Goal: Information Seeking & Learning: Learn about a topic

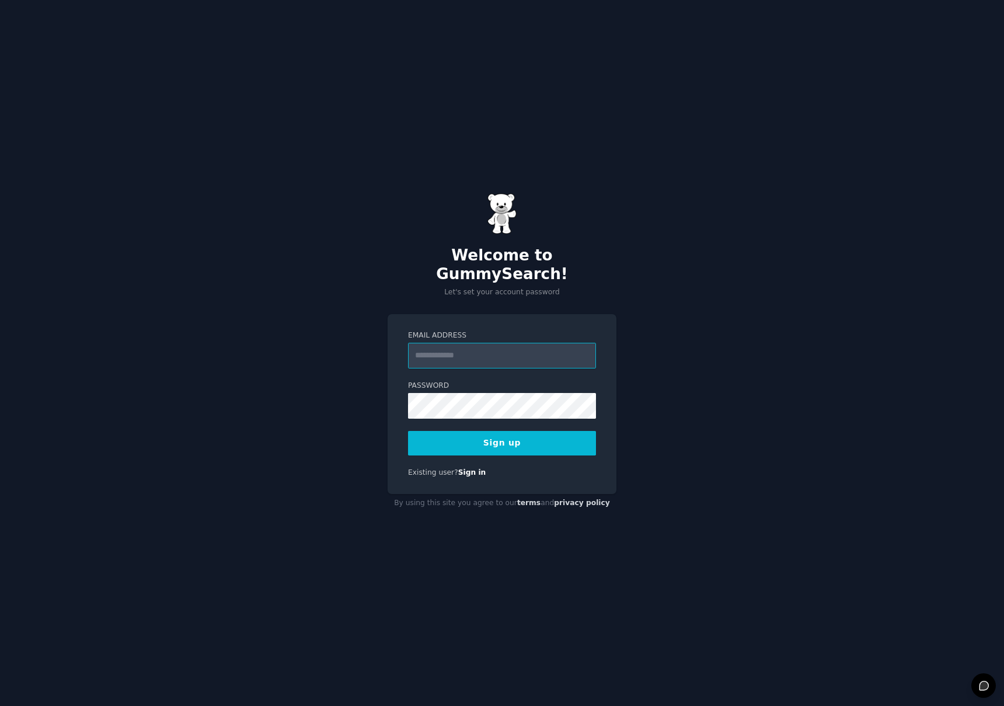
click at [476, 353] on input "Email Address" at bounding box center [502, 356] width 188 height 26
type input "**********"
click at [514, 438] on button "Sign up" at bounding box center [502, 443] width 188 height 25
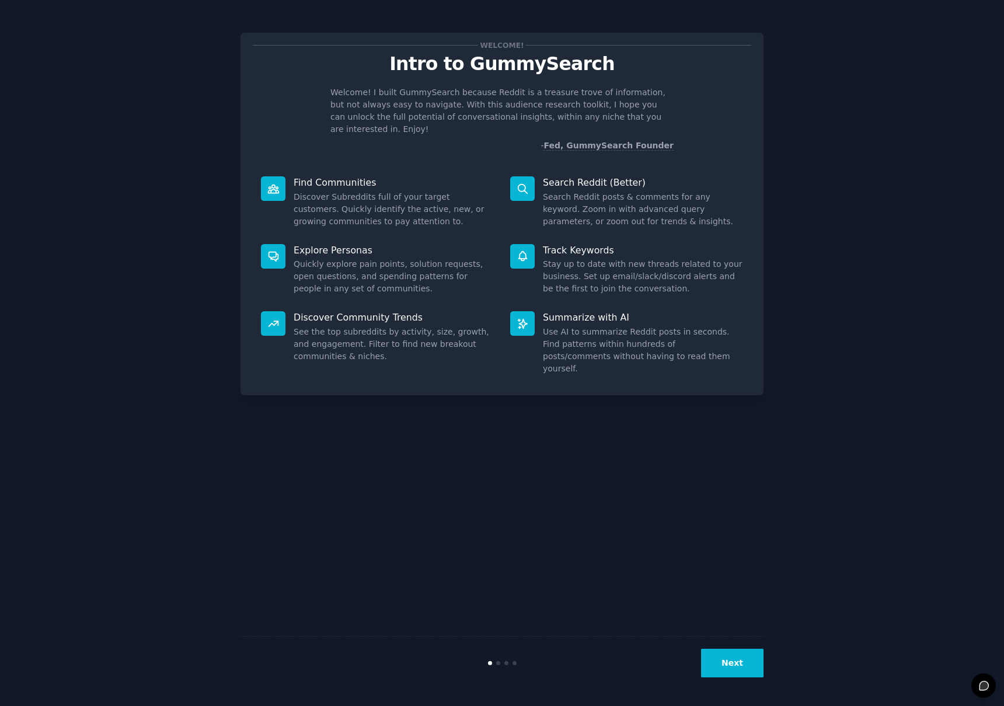
click at [745, 662] on button "Next" at bounding box center [732, 663] width 62 height 29
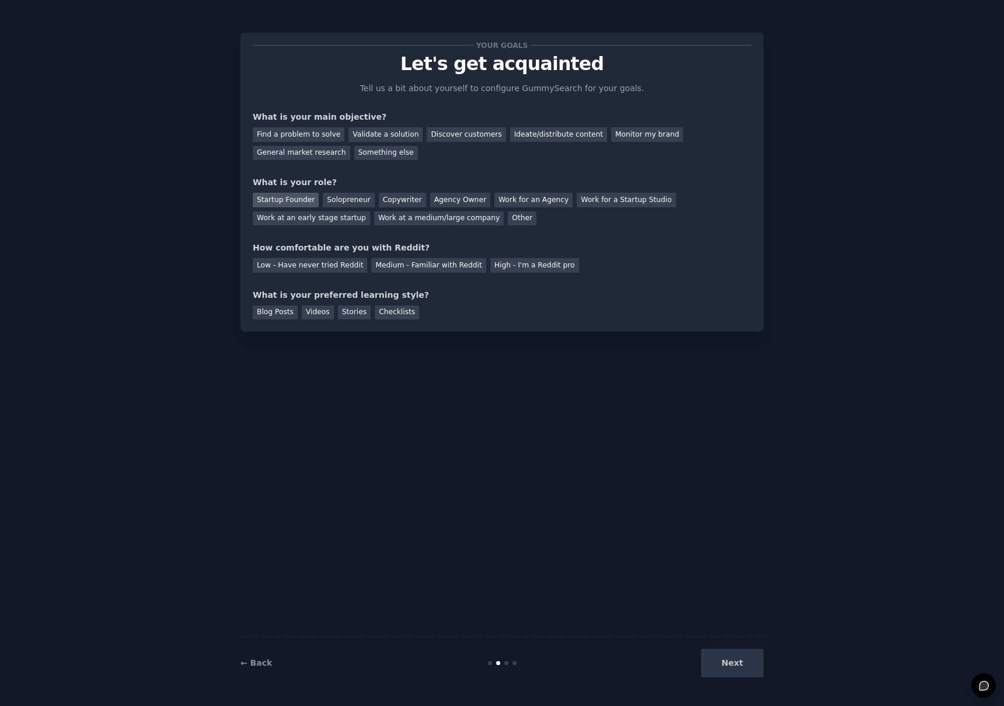
click at [307, 199] on div "Startup Founder" at bounding box center [286, 200] width 66 height 15
click at [443, 204] on div "Agency Owner" at bounding box center [460, 200] width 60 height 15
click at [308, 196] on div "Startup Founder" at bounding box center [286, 200] width 66 height 15
click at [322, 217] on div "Work at an early stage startup" at bounding box center [311, 218] width 117 height 15
click at [304, 204] on div "Startup Founder" at bounding box center [286, 200] width 66 height 15
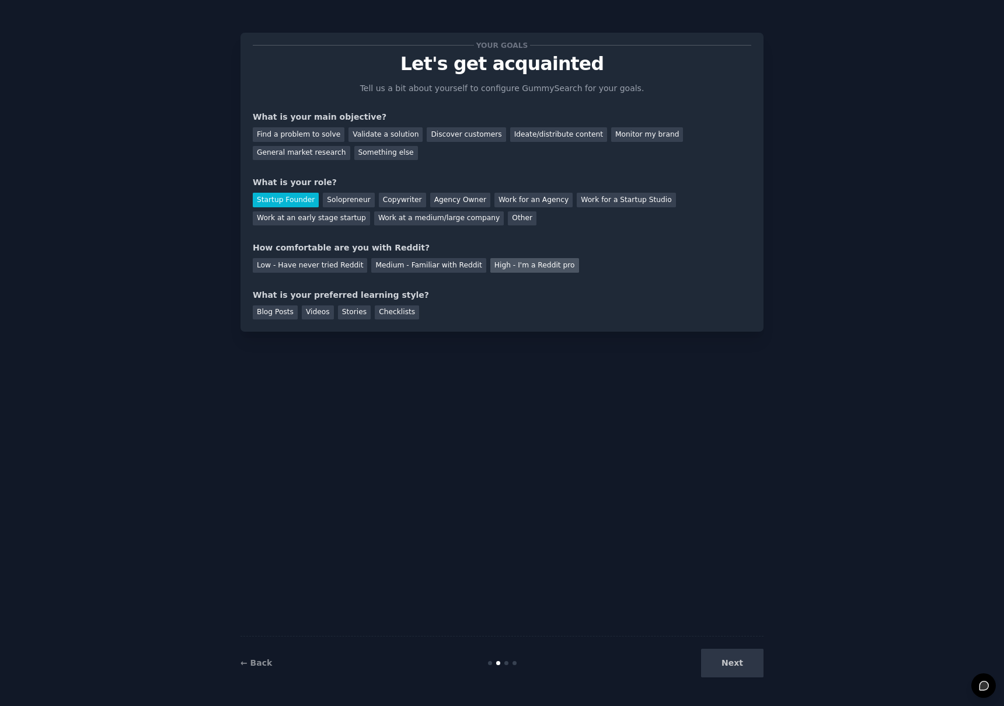
click at [519, 267] on div "High - I'm a Reddit pro" at bounding box center [534, 265] width 89 height 15
click at [275, 312] on div "Blog Posts" at bounding box center [275, 312] width 45 height 15
click at [330, 317] on div "Videos" at bounding box center [318, 312] width 32 height 15
click at [264, 312] on div "Blog Posts" at bounding box center [275, 312] width 45 height 15
click at [379, 307] on div "Checklists" at bounding box center [397, 312] width 44 height 15
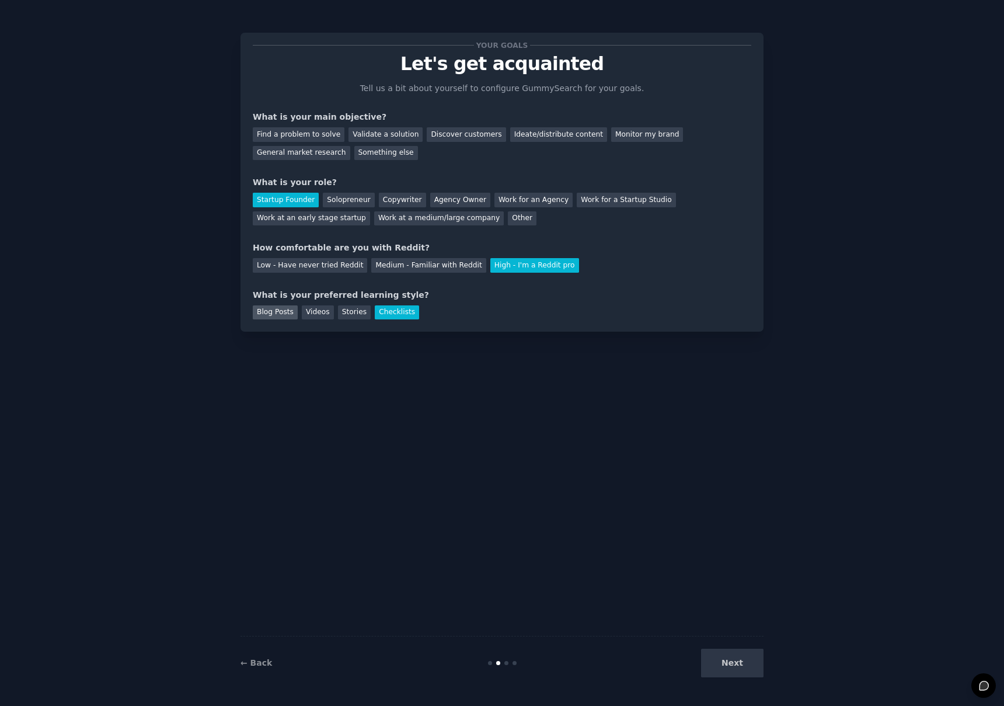
click at [286, 309] on div "Blog Posts" at bounding box center [275, 312] width 45 height 15
click at [391, 154] on div "Something else" at bounding box center [386, 153] width 64 height 15
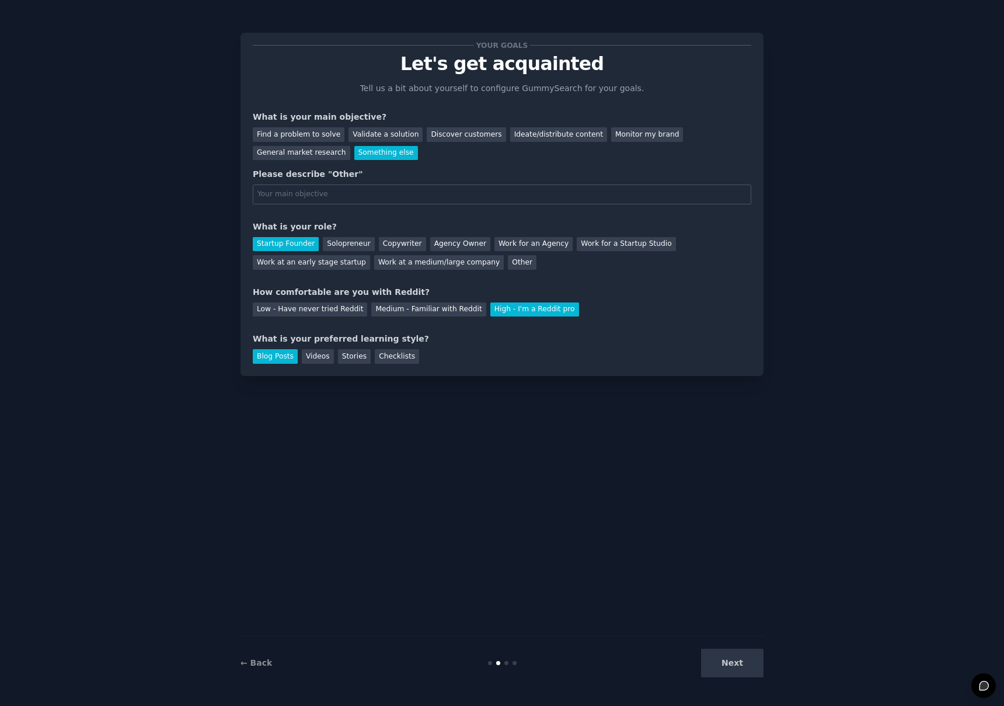
click at [365, 189] on input "text" at bounding box center [502, 194] width 499 height 20
type input "startup idea"
click at [719, 674] on button "Next" at bounding box center [732, 663] width 62 height 29
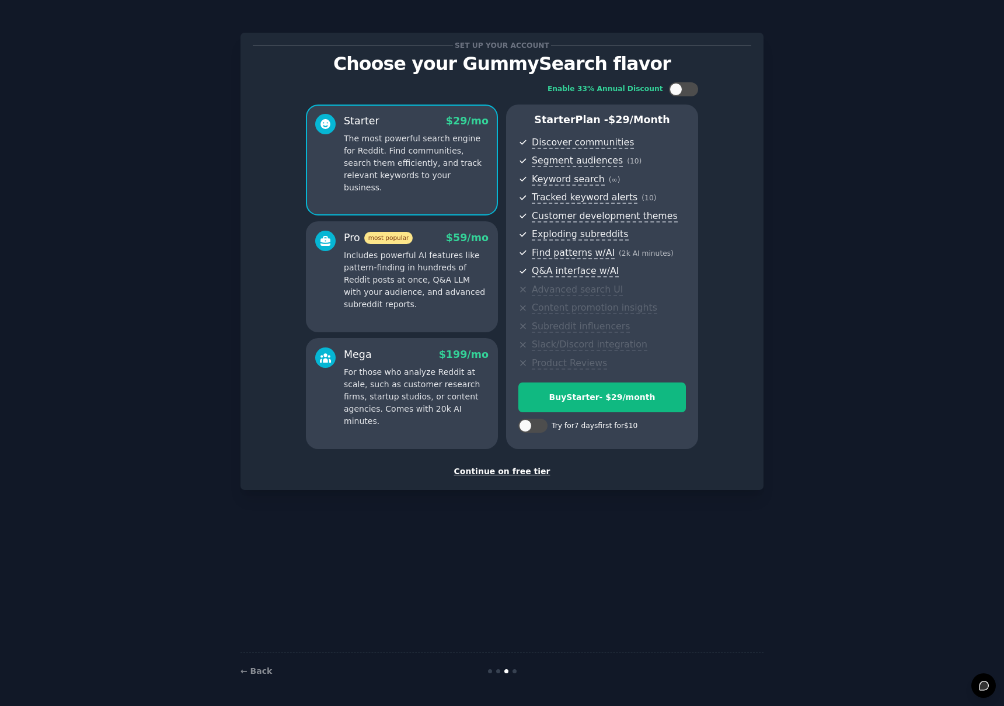
click at [524, 472] on div "Continue on free tier" at bounding box center [502, 471] width 499 height 12
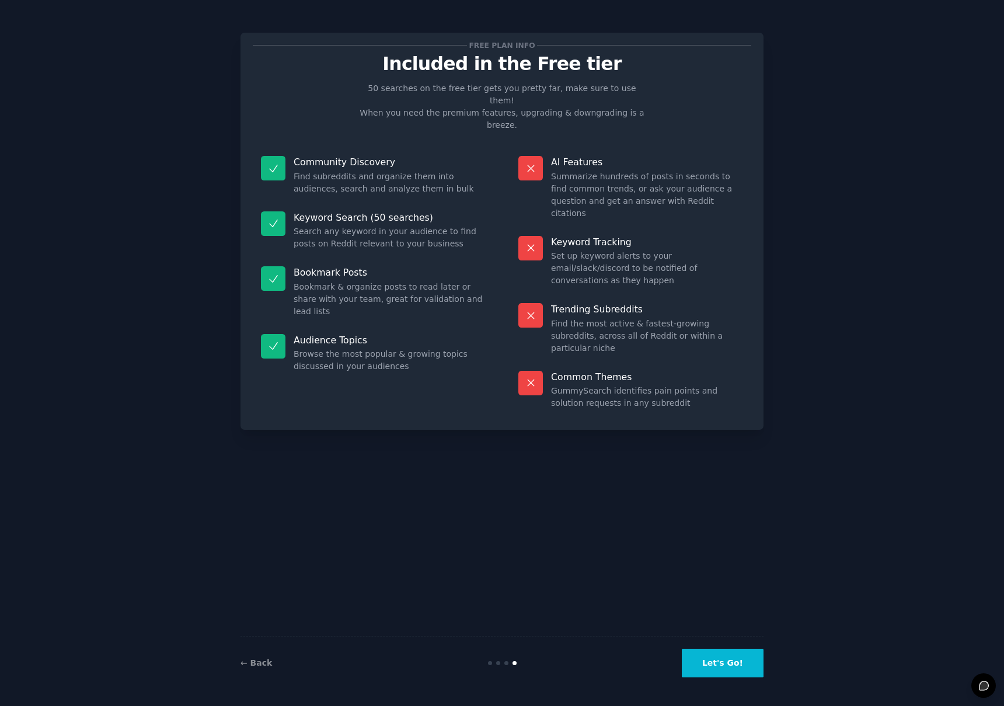
click at [728, 670] on button "Let's Go!" at bounding box center [723, 663] width 82 height 29
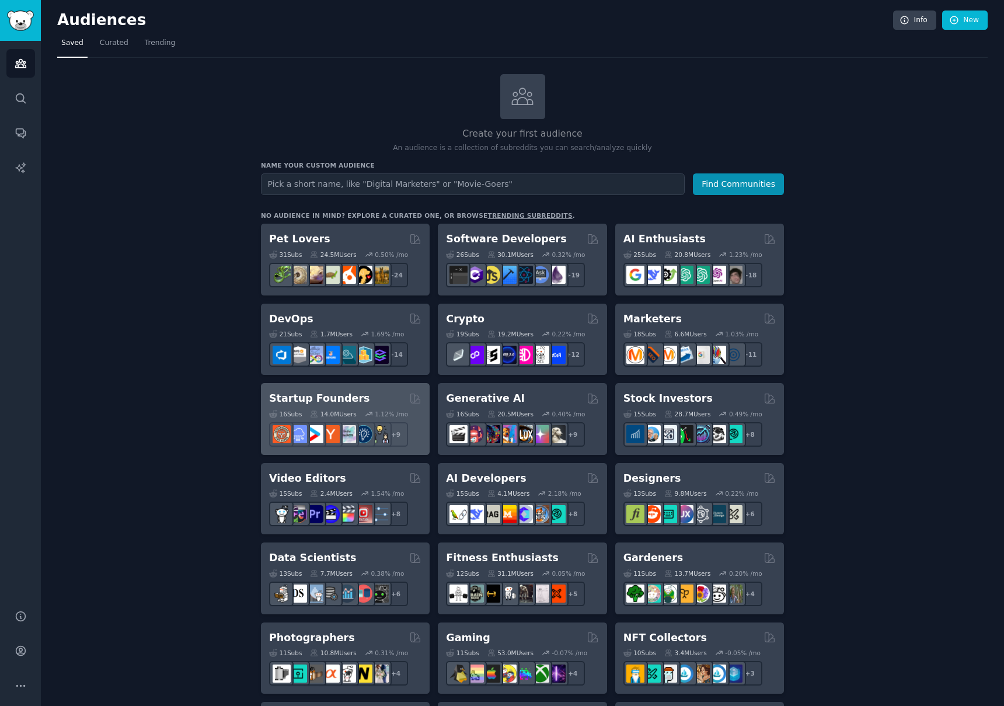
click at [364, 406] on div "16 Sub s 14.0M Users 1.12 % /mo r/Entrepreneurship + 9" at bounding box center [345, 426] width 152 height 41
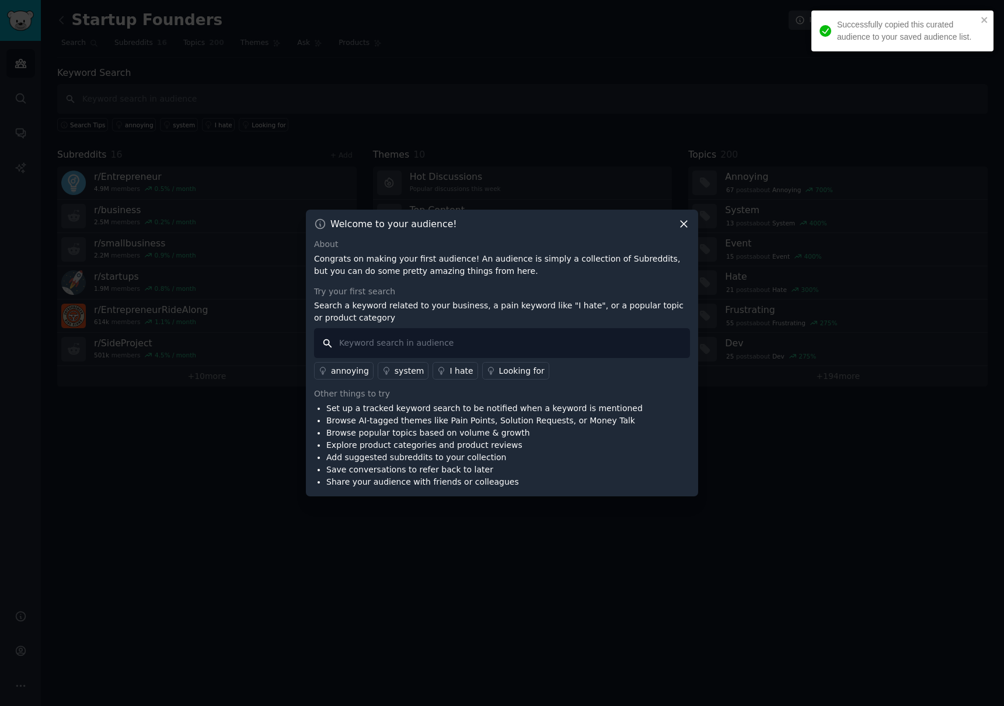
click at [394, 342] on input "text" at bounding box center [502, 343] width 376 height 30
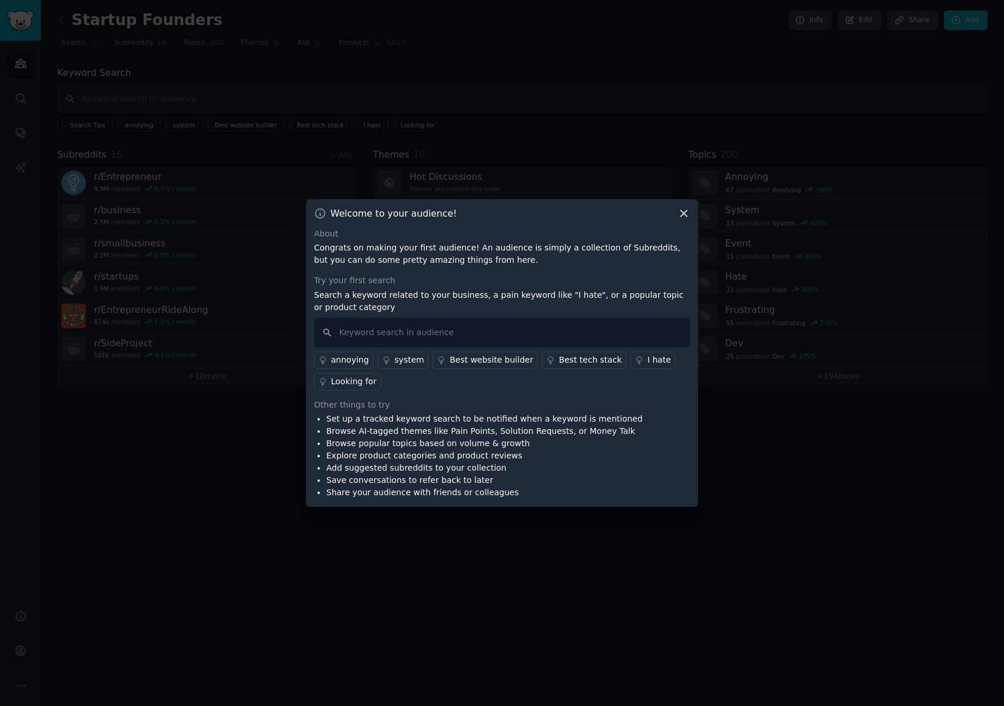
click at [680, 220] on div "Welcome to your audience! About Congrats on making your first audience! An audi…" at bounding box center [502, 353] width 392 height 308
click at [680, 217] on icon at bounding box center [684, 213] width 12 height 12
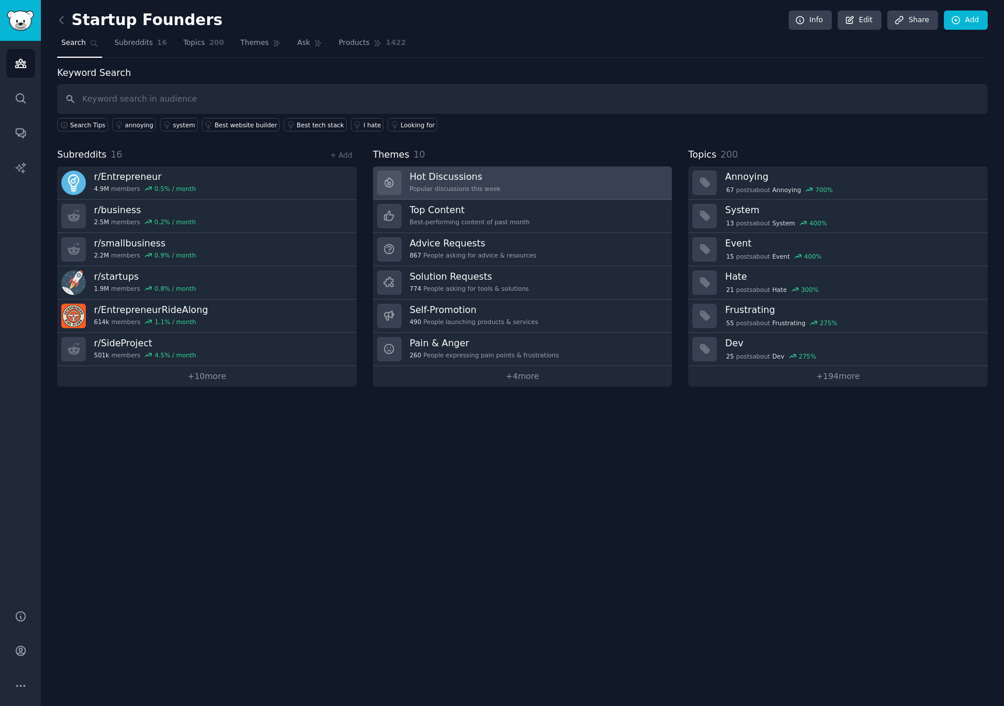
click at [579, 190] on link "Hot Discussions Popular discussions this week" at bounding box center [522, 182] width 299 height 33
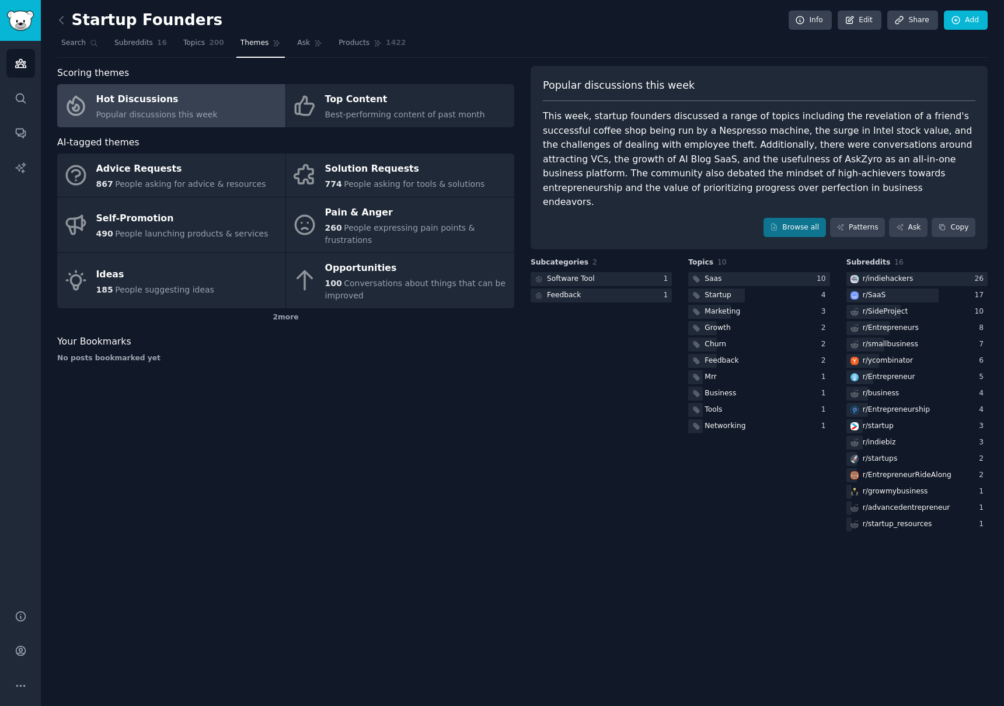
click at [661, 119] on div "This week, startup founders discussed a range of topics including the revelatio…" at bounding box center [759, 159] width 433 height 100
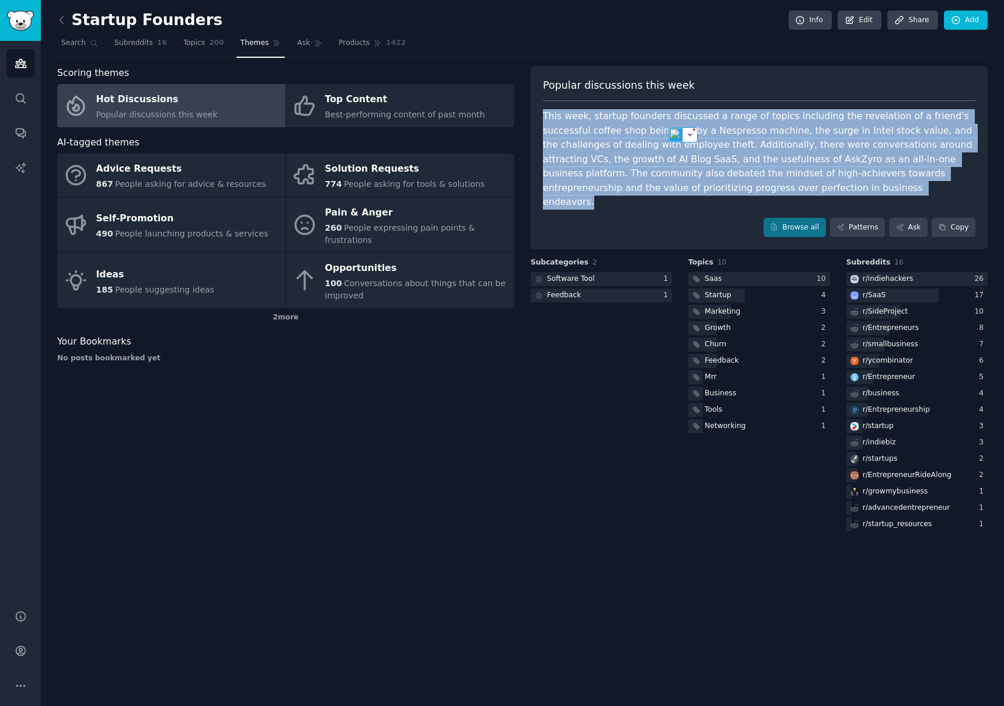
click at [661, 119] on div "This week, startup founders discussed a range of topics including the revelatio…" at bounding box center [759, 159] width 433 height 100
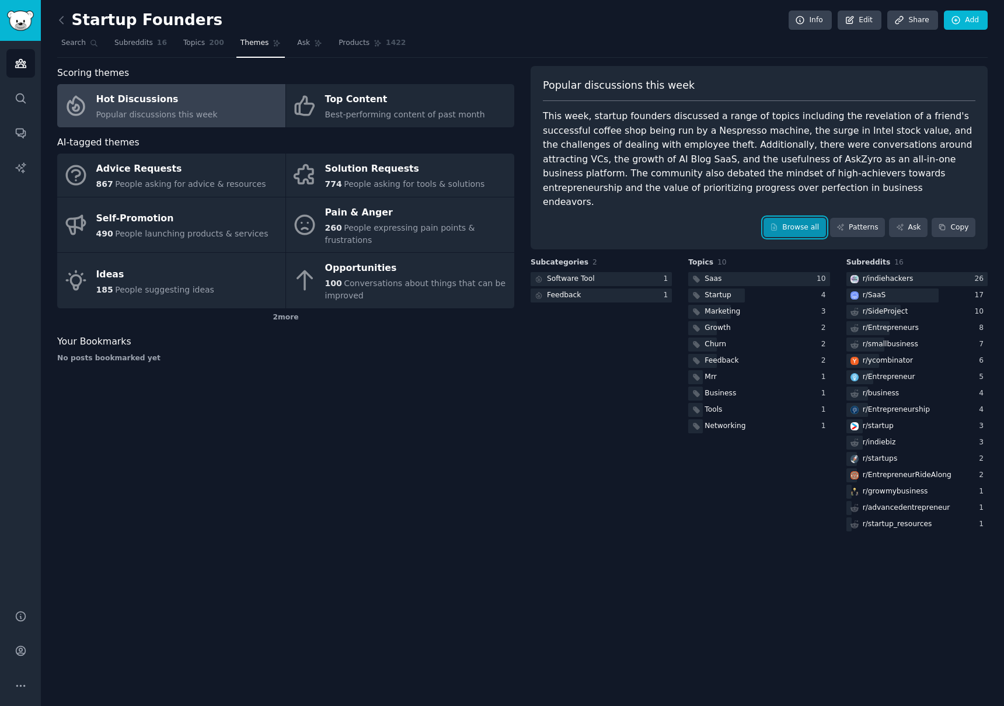
click at [804, 218] on link "Browse all" at bounding box center [795, 228] width 62 height 20
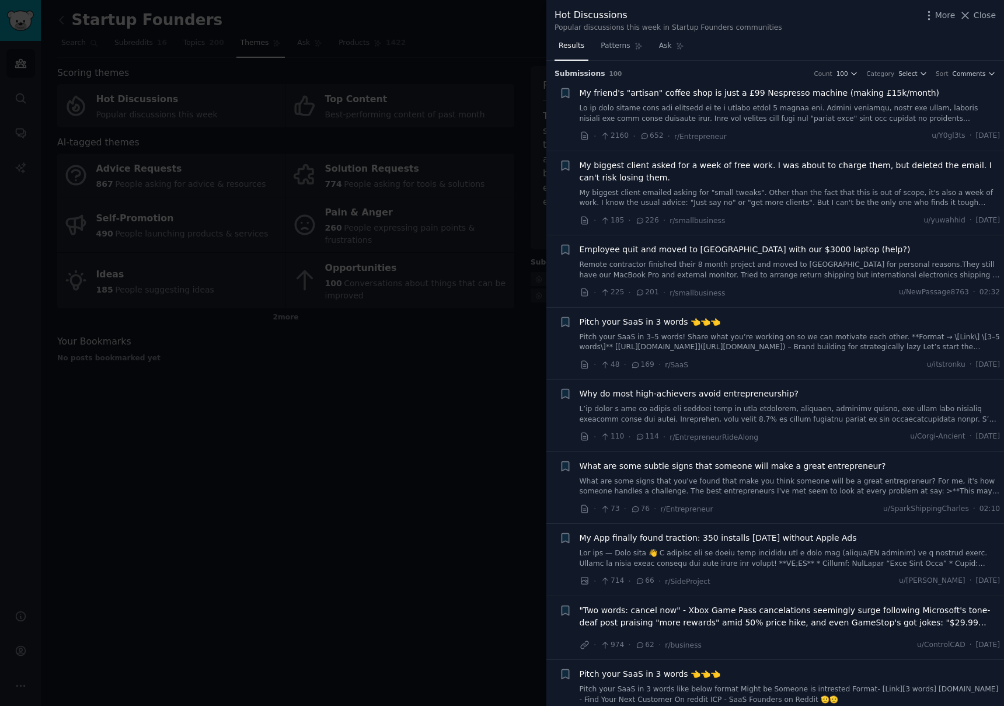
click at [678, 111] on link at bounding box center [790, 113] width 421 height 20
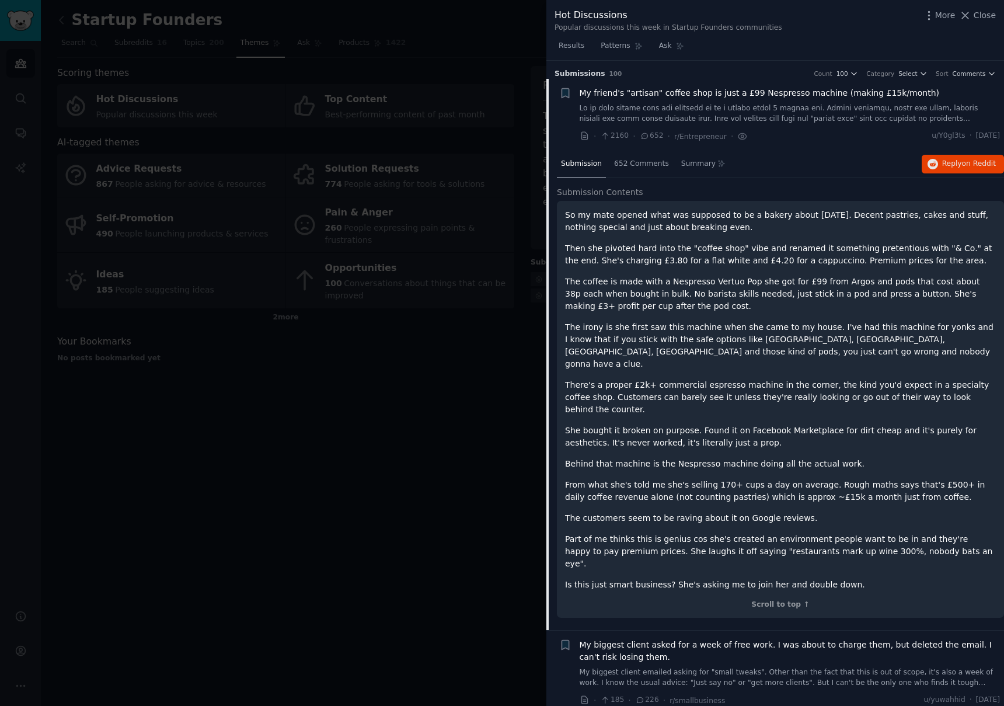
scroll to position [19, 0]
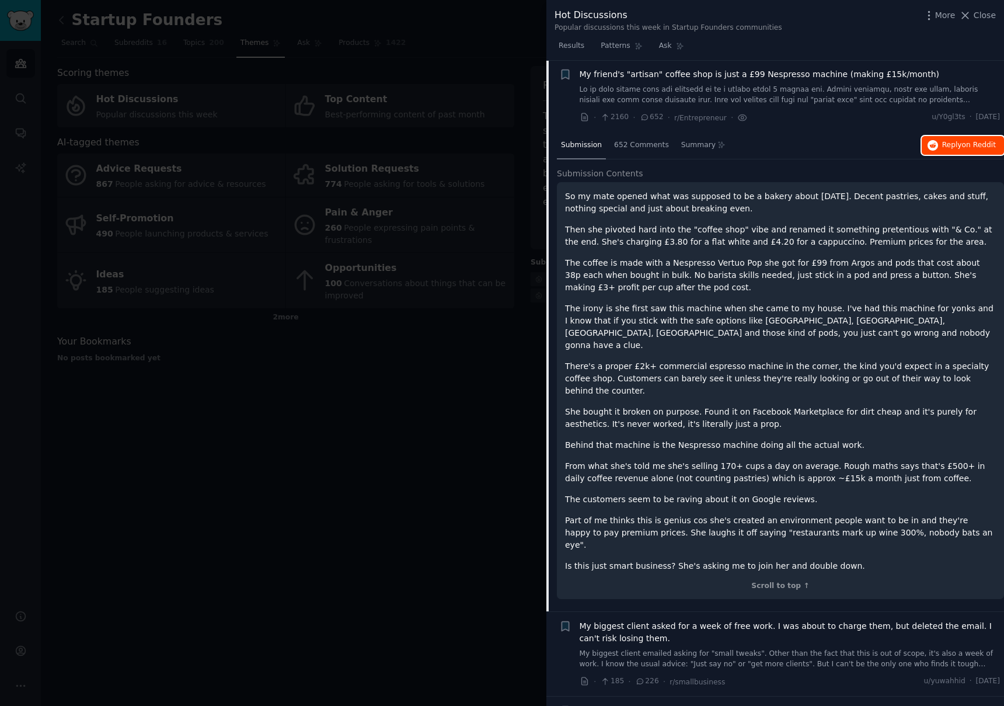
click at [983, 148] on span "on Reddit" at bounding box center [979, 145] width 34 height 8
